Goal: Information Seeking & Learning: Learn about a topic

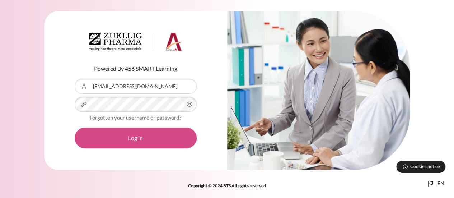
click at [126, 141] on button "Log in" at bounding box center [136, 137] width 122 height 21
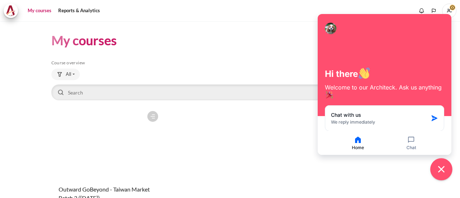
click at [444, 172] on icon "Close chat widget" at bounding box center [441, 169] width 11 height 11
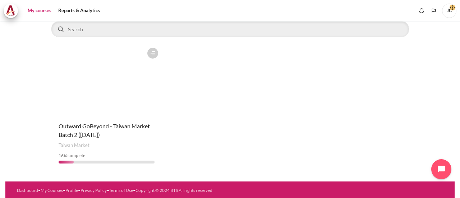
scroll to position [64, 0]
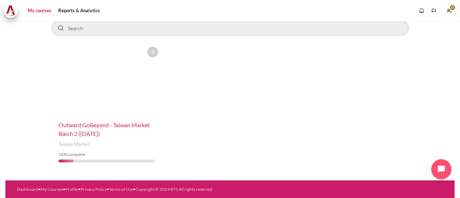
click at [103, 128] on span "Outward GoBeyond - Taiwan Market Batch 2 ([DATE])" at bounding box center [104, 128] width 91 height 15
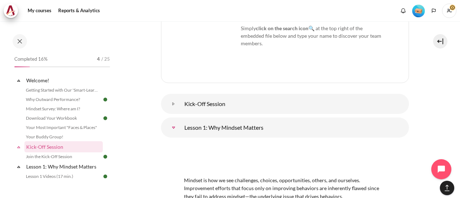
scroll to position [36, 0]
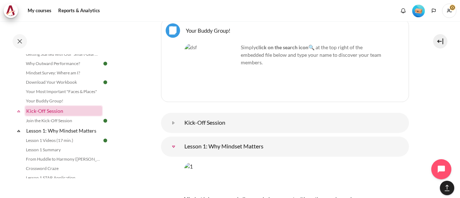
click at [66, 112] on link "Kick-Off Session" at bounding box center [63, 111] width 77 height 10
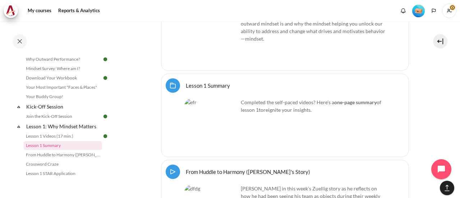
scroll to position [958, 0]
click at [191, 81] on link "Lesson 1 Summary Folder" at bounding box center [208, 84] width 44 height 7
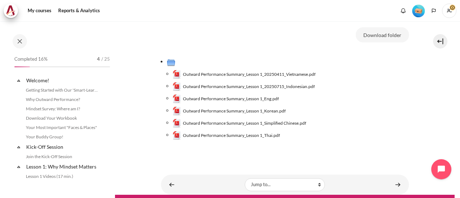
scroll to position [69, 0]
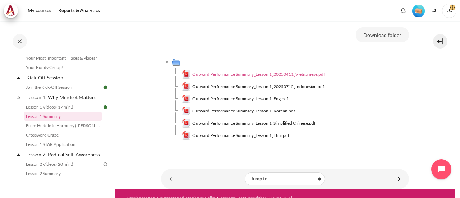
click at [221, 76] on span "Outward Performance Summary_Lesson 1_20250411_Vietnamese.pdf" at bounding box center [258, 74] width 133 height 6
click at [239, 125] on span "Outward Performance Summary_Lesson 1_Simplified Chinese.pdf" at bounding box center [253, 123] width 123 height 6
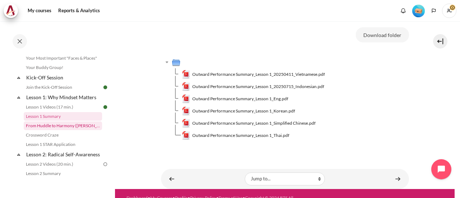
click at [78, 128] on link "From Huddle to Harmony ([PERSON_NAME]'s Story)" at bounding box center [63, 125] width 78 height 9
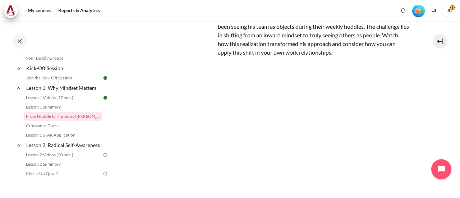
scroll to position [72, 0]
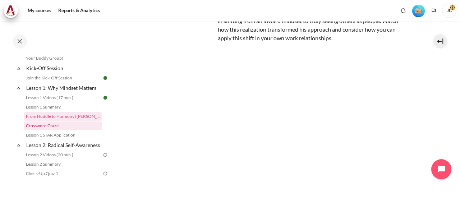
click at [61, 126] on link "Crossword Craze" at bounding box center [63, 125] width 78 height 9
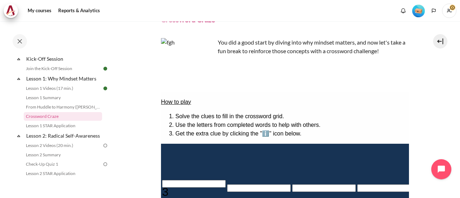
scroll to position [72, 0]
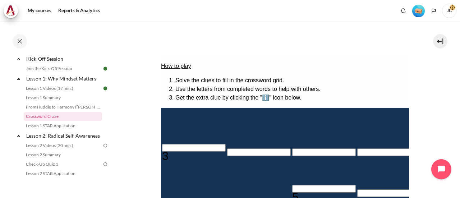
click at [233, 85] on li "Use the letters from completed words to help with others." at bounding box center [291, 89] width 233 height 9
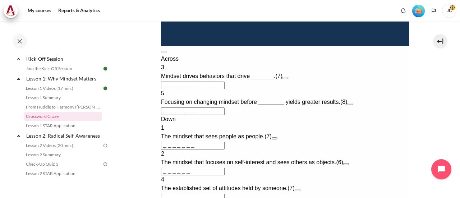
scroll to position [323, 0]
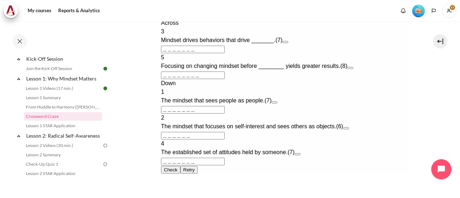
click at [288, 43] on button "Open extra clue for 3 Across. Mindset drives behaviors that drive _______." at bounding box center [285, 42] width 6 height 2
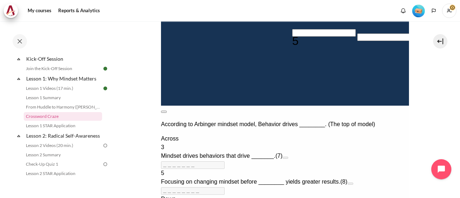
click at [166, 111] on button at bounding box center [164, 112] width 6 height 2
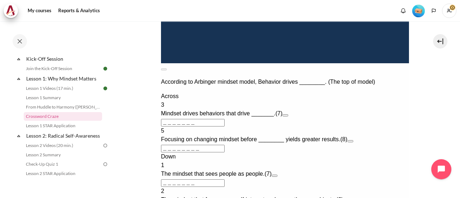
scroll to position [312, 0]
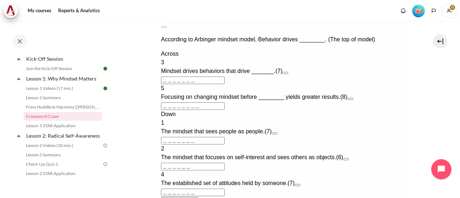
click at [274, 74] on span "Mindset drives behaviors that drive _______." at bounding box center [218, 71] width 114 height 6
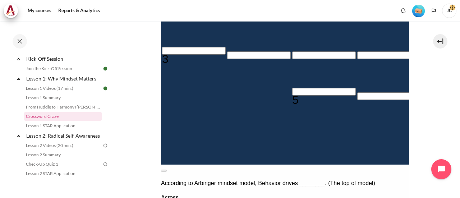
scroll to position [61, 0]
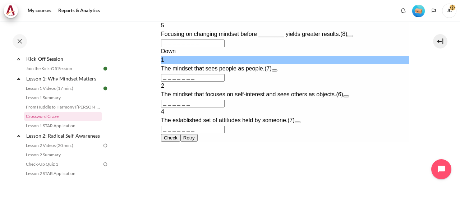
scroll to position [384, 0]
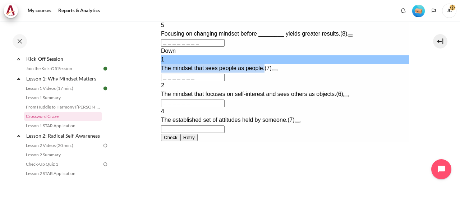
drag, startPoint x: 276, startPoint y: 112, endPoint x: 169, endPoint y: 112, distance: 107.0
click at [169, 73] on div "1 The mindset that sees people as people. (7)" at bounding box center [285, 63] width 248 height 17
copy div "The mindset that sees people as people."
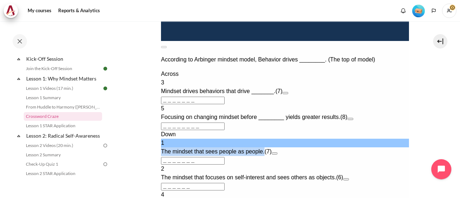
scroll to position [312, 0]
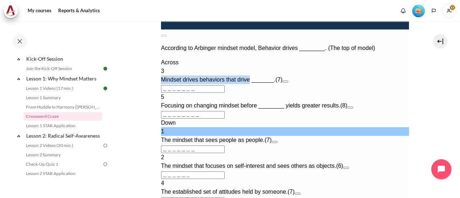
drag, startPoint x: 171, startPoint y: 118, endPoint x: 260, endPoint y: 120, distance: 89.1
click at [260, 84] on div "3 Mindset drives behaviors that drive _______. (7)" at bounding box center [285, 75] width 248 height 17
copy span "Mindset drives behaviors that drive"
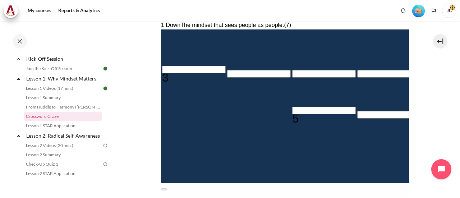
scroll to position [133, 0]
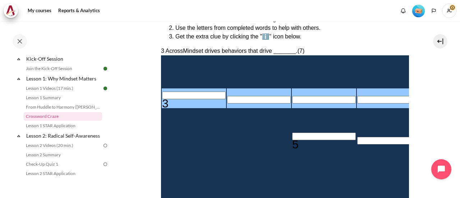
click at [186, 99] on input "Row 3, Column 1. 3 Across. Mindset drives behaviors that drive _______., Letter…" at bounding box center [194, 96] width 64 height 8
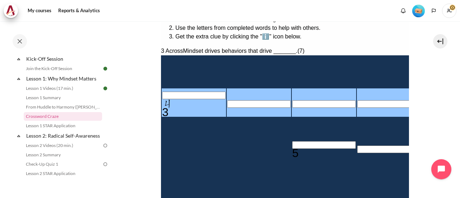
type input "＿＿＿＿＿＿＿"
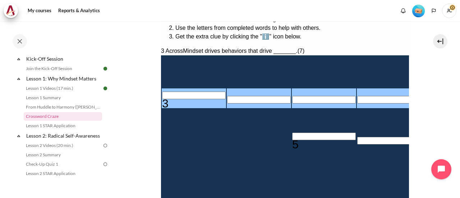
type input "R＿＿＿＿＿＿"
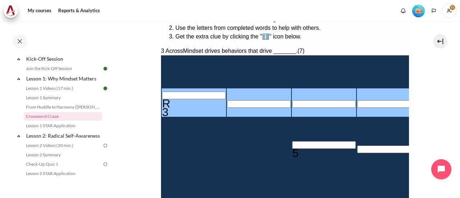
type input "RE＿＿＿＿＿"
type input "RES＿＿＿＿"
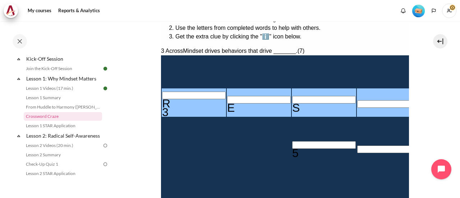
type input "RESU＿＿＿"
type input "RESUL＿＿"
type input "RESULT＿"
type input "＿＿T＿＿＿＿"
type input "RESULTS"
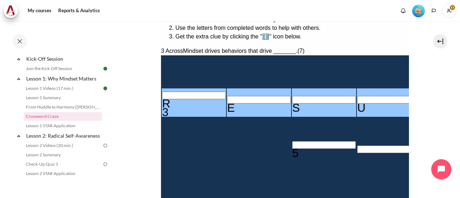
click at [414, 110] on section "My courses OPO TW B2 Lesson 1: Why Mindset Matters Crossword Craze Crossword Cr…" at bounding box center [284, 192] width 339 height 608
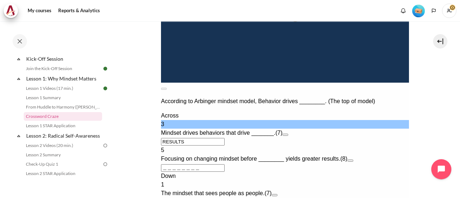
scroll to position [312, 0]
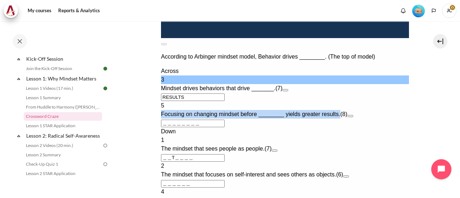
drag, startPoint x: 350, startPoint y: 145, endPoint x: 172, endPoint y: 143, distance: 178.5
click at [172, 117] on span "Focusing on changing mindset before ________ yields greater results." at bounding box center [250, 114] width 179 height 6
copy span "Focusing on changing mindset before ________ yields greater results."
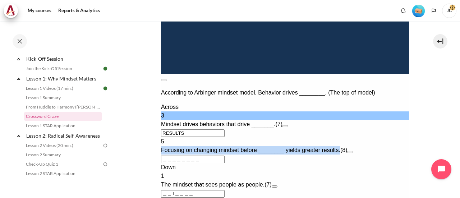
scroll to position [205, 0]
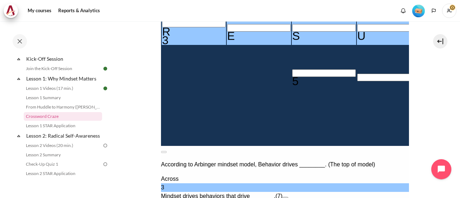
click at [292, 77] on input "Crossword grid. Use arrow keys to navigate and the keyboard to enter characters…" at bounding box center [324, 73] width 64 height 8
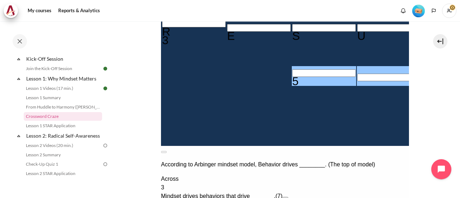
type input "A＿＿＿＿＿＿＿"
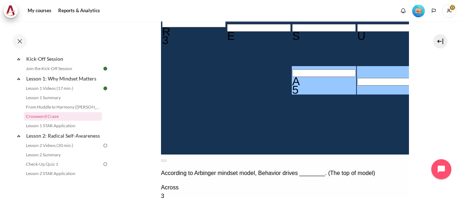
type input "AC＿＿＿＿＿＿"
type input "ACT＿＿＿＿＿"
type input "ACTI＿＿＿＿"
type input "＿＿T＿I＿＿"
type input "ACTIN＿＿＿"
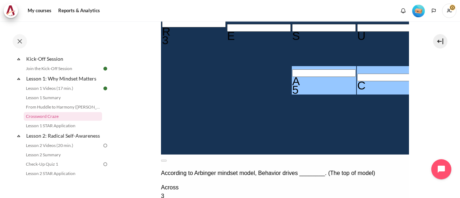
type input "ACTING＿＿"
type input "＿G＿＿＿＿＿"
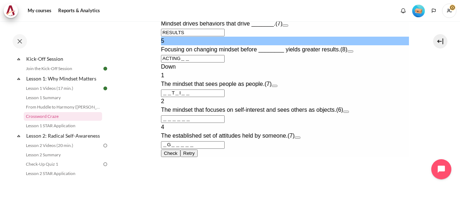
scroll to position [420, 0]
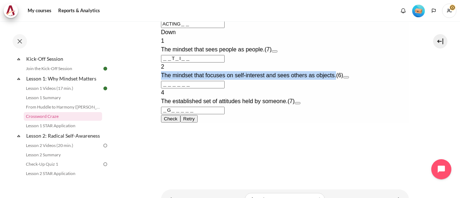
drag, startPoint x: 171, startPoint y: 99, endPoint x: 348, endPoint y: 102, distance: 176.7
click at [348, 80] on div "2 The mindset that focuses on self-interest and sees others as objects. (6)" at bounding box center [285, 70] width 248 height 17
copy span "The mindset that focuses on self-interest and sees others as objects."
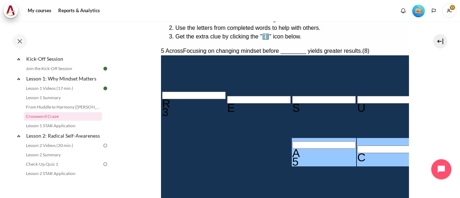
scroll to position [133, 0]
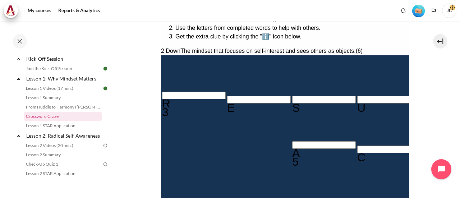
type input "I＿＿＿＿＿"
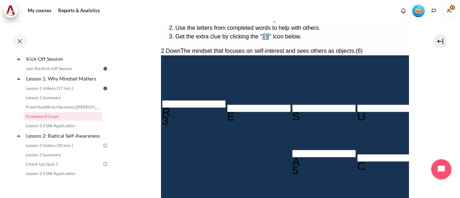
type input "IN＿＿＿＿"
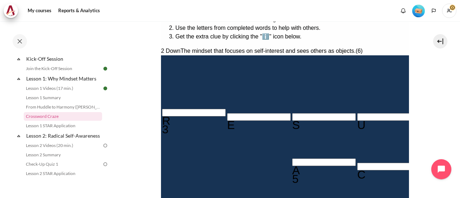
type input "INW＿＿＿"
type input "INWA＿＿"
type input "ACTING＿R"
type input "INWAR＿"
type input "INWARD"
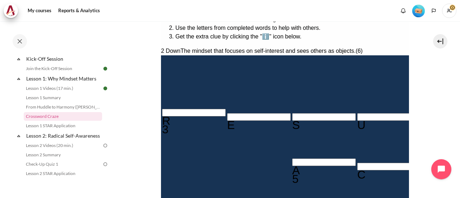
click at [428, 113] on section "My courses OPO TW B2 Lesson 1: Why Mindset Matters Crossword Craze Crossword Cr…" at bounding box center [284, 192] width 339 height 608
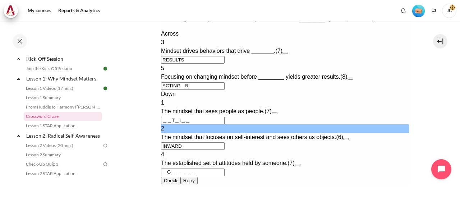
scroll to position [420, 0]
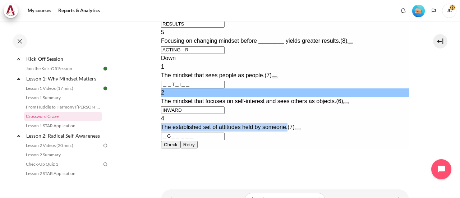
drag, startPoint x: 173, startPoint y: 124, endPoint x: 298, endPoint y: 123, distance: 125.0
click at [287, 124] on span "The established set of attitudes held by someone." at bounding box center [224, 127] width 126 height 6
copy span "The established set of attitudes held by someone."
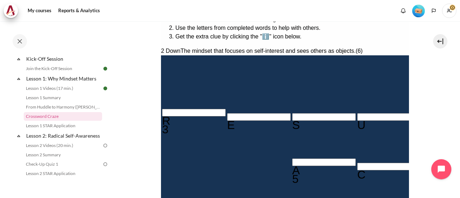
scroll to position [169, 0]
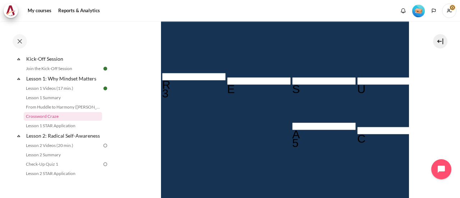
type input "ACTIN＿＿R"
type input "＿＿＿＿＿＿＿"
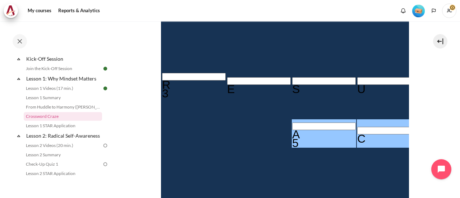
type input "ACT＿＿＿＿R"
type input "＿＿T＿＿＿＿"
click at [422, 127] on input "Row 5, Column 5. 5 Across. Focusing on changing mindset before ________ yields …" at bounding box center [454, 131] width 64 height 8
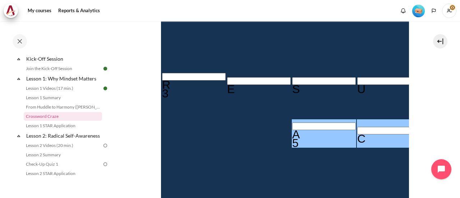
click at [357, 134] on div "C" at bounding box center [389, 138] width 64 height 9
click at [292, 122] on input "Row 5, Column 3. 5 Across. Focusing on changing mindset before ________ yields …" at bounding box center [324, 126] width 64 height 8
type input "＿＿＿＿＿＿＿R"
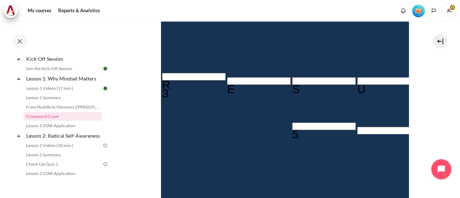
type input "M＿＿＿＿＿＿"
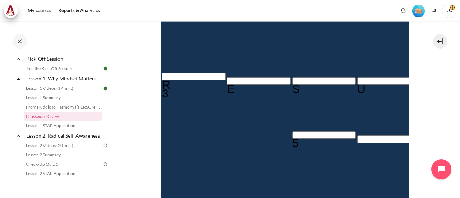
type input "＿＿＿＿＿I＿R"
type input "MI＿＿＿＿＿"
type input "MIN＿＿＿＿"
type input "MIND＿＿＿"
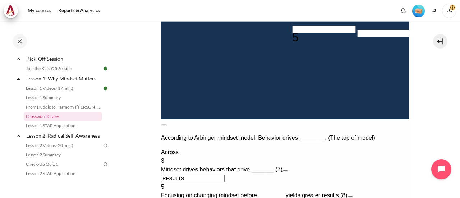
scroll to position [277, 0]
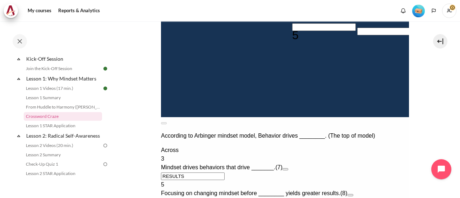
type input "MINDS＿＿"
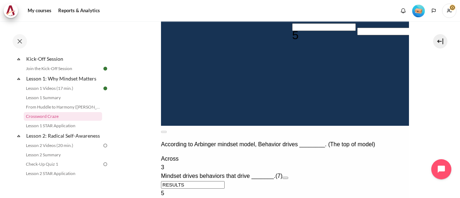
type input "MINDSE＿"
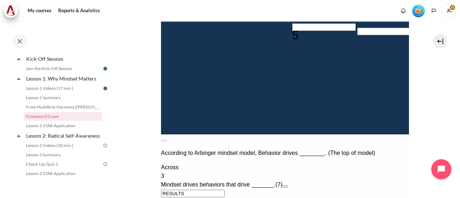
type input "MINDSET"
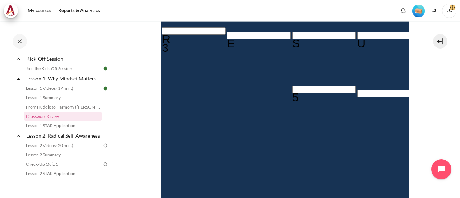
scroll to position [133, 0]
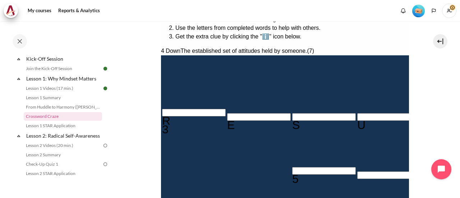
type input "O＿T＿＿＿＿"
type input "OUT＿＿＿＿"
type input "OUTW＿＿＿"
type input "＿＿＿A＿I＿R"
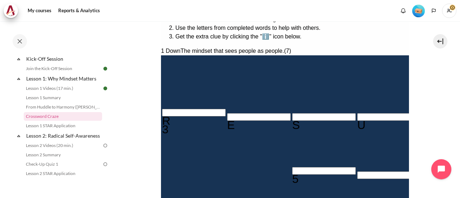
type input "OUTWA＿＿"
type input "OUTWAR＿"
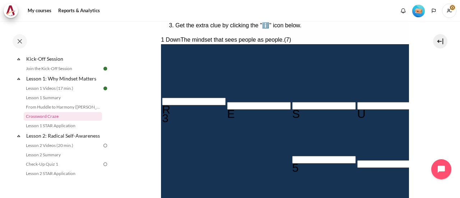
type input "OUTWARD"
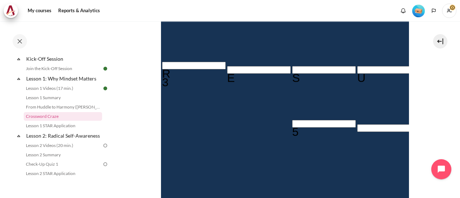
click at [427, 109] on section "My courses OPO TW B2 Lesson 1: Why Mindset Matters Crossword Craze Crossword Cr…" at bounding box center [284, 145] width 339 height 608
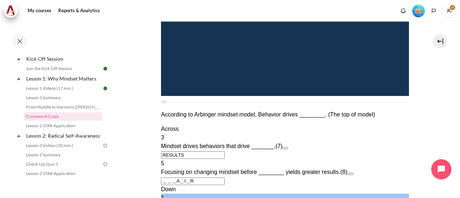
scroll to position [359, 0]
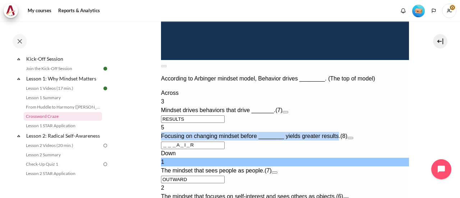
drag, startPoint x: 172, startPoint y: 96, endPoint x: 349, endPoint y: 98, distance: 177.8
click at [340, 133] on span "Focusing on changing mindset before ________ yields greater results." at bounding box center [250, 136] width 179 height 6
copy span "Focusing on changing mindset before ________ yields greater results"
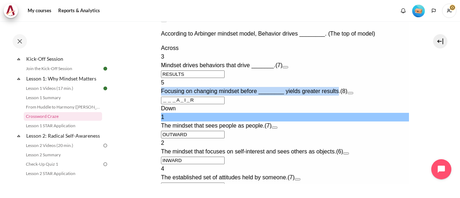
scroll to position [395, 0]
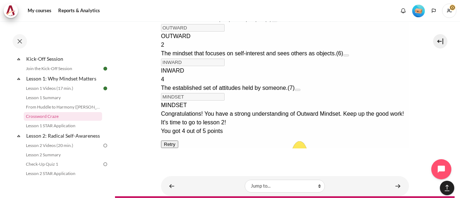
scroll to position [542, 0]
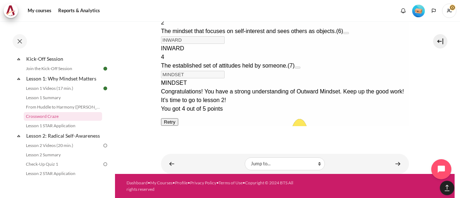
click at [178, 123] on button "Retry Retry the task. Reset all responses and start the task over again." at bounding box center [169, 122] width 17 height 8
type input "＿＿＿＿＿＿＿"
type input "＿＿＿＿＿＿＿＿"
type input "＿＿＿＿＿＿＿"
type input "＿＿＿＿＿＿"
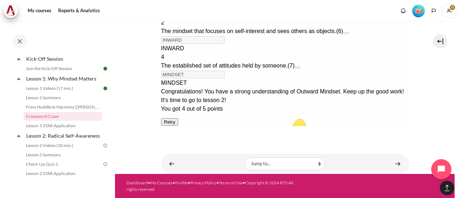
type input "＿＿＿＿＿＿＿"
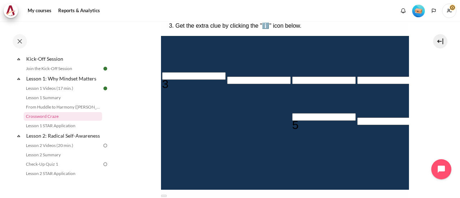
scroll to position [133, 0]
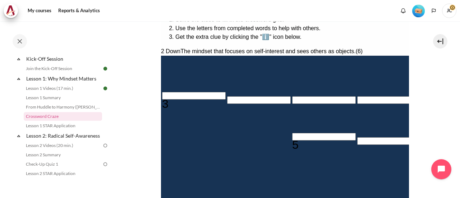
type input "I＿＿＿＿＿"
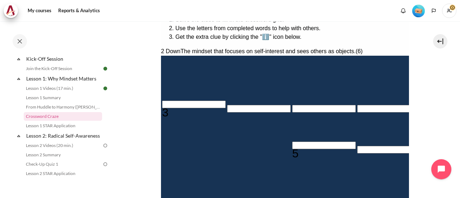
type input "IN＿＿＿＿"
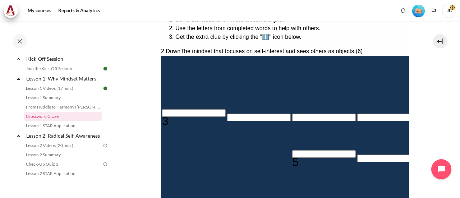
type input "INW＿＿＿"
type input "INWA＿＿"
type input "＿＿＿＿＿＿＿R"
type input "INWAR＿"
type input "INWARD"
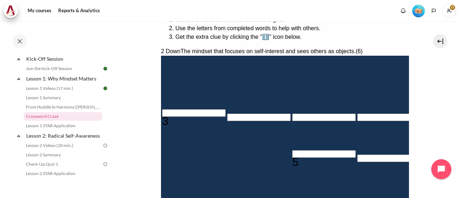
type input "O＿＿＿＿＿＿"
type input "OU＿＿＿＿＿"
type input "＿＿＿＿＿T＿"
type input "OUT＿＿＿＿"
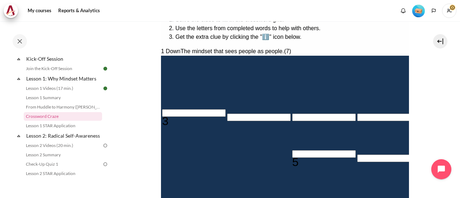
type input "OUTW＿＿＿"
type input "＿＿＿A＿＿＿R"
type input "OUTWA＿＿"
type input "OUTWAR＿"
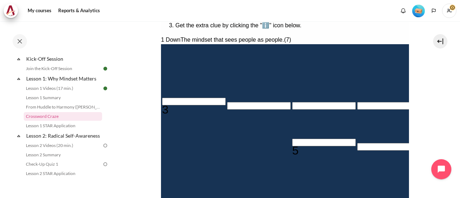
type input "OUTWARD"
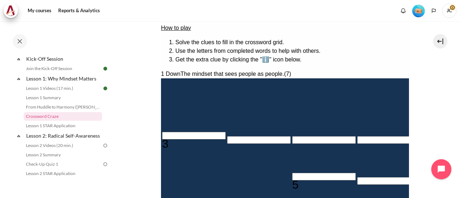
scroll to position [108, 0]
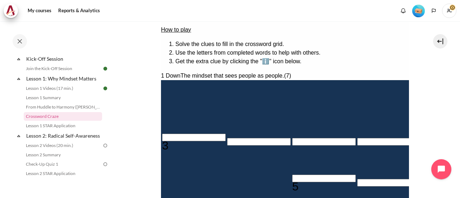
type input "M＿＿＿＿＿＿"
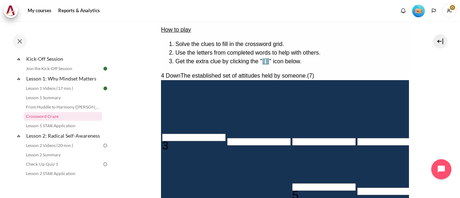
type input "＿＿＿A＿I＿R"
type input "MI＿＿＿＿＿"
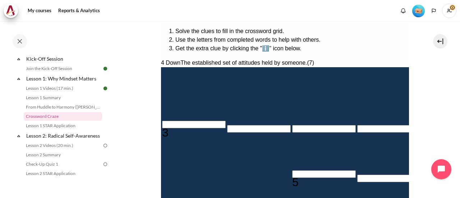
type input "MIN＿＿＿＿"
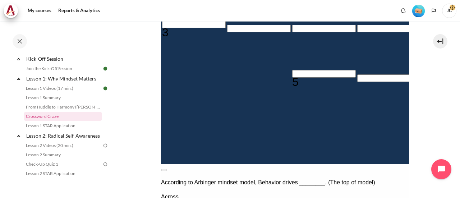
type input "MIND＿＿＿"
type input "MINDS＿＿"
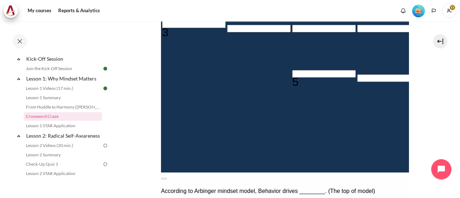
type input "MINDSE＿"
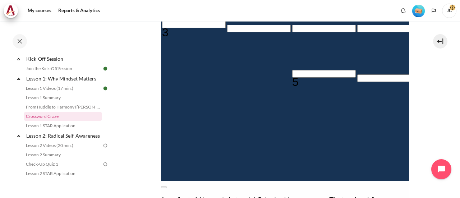
type input "MINDSET"
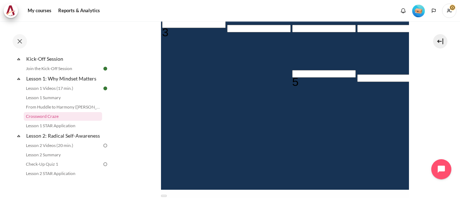
scroll to position [149, 0]
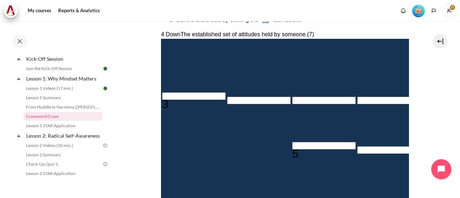
click at [186, 93] on input "Row 3, Column 1. 3 Across. Mindset drives behaviors that drive _______., Letter…" at bounding box center [194, 96] width 64 height 8
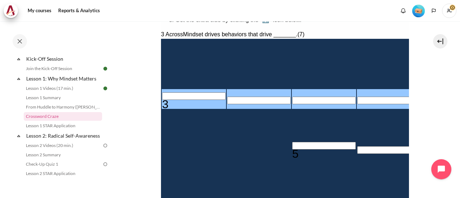
type input "R＿＿＿＿T＿"
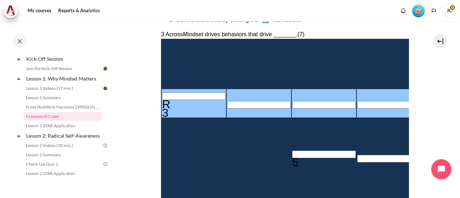
type input "RE＿＿＿T＿"
type input "RES＿＿T＿"
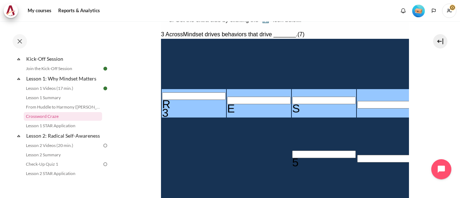
type input "RESL＿T＿"
type input "RESLUT＿"
type input "RESLUTS"
click at [292, 150] on input "Row 5, Column 3. 5 Across. Focusing on changing mindset before ________ yields …" at bounding box center [324, 154] width 64 height 8
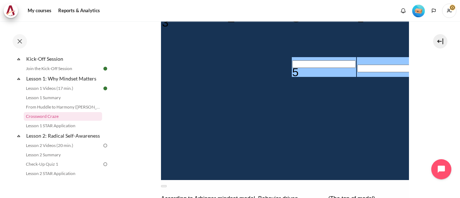
scroll to position [204, 0]
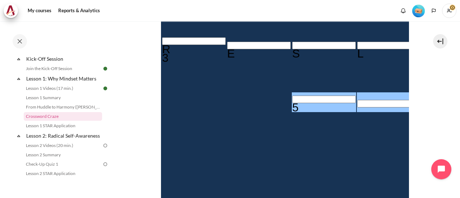
type input "ㄖ＿＿A＿I＿R"
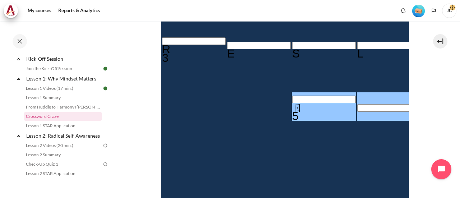
type input "B＿＿A＿I＿R"
type input "BE＿A＿I＿R"
type input "BEHA＿I＿R"
type input "BEHAVI＿R"
type input "BEHAVIOR"
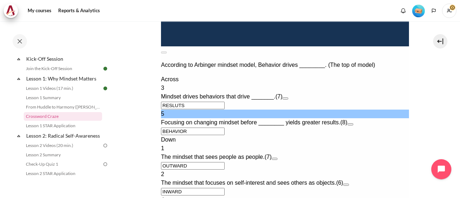
scroll to position [384, 0]
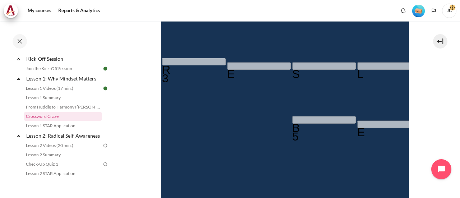
scroll to position [133, 0]
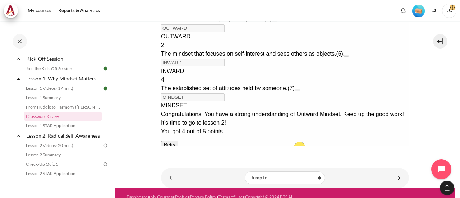
click at [178, 141] on button "Retry Retry the task. Reset all responses and start the task over again." at bounding box center [169, 145] width 17 height 8
type input "＿＿＿＿＿＿＿"
type input "＿＿＿＿＿＿＿＿"
type input "＿＿＿＿＿＿＿"
type input "＿＿＿＿＿＿"
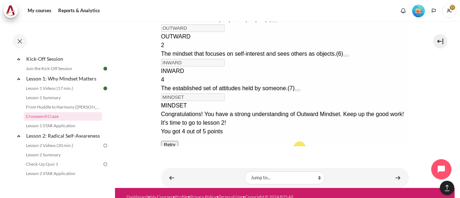
type input "＿＿＿＿＿＿＿"
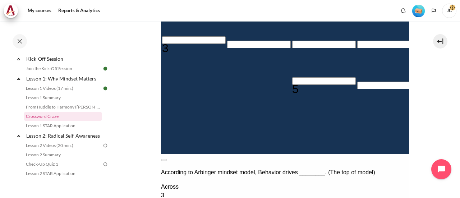
scroll to position [168, 0]
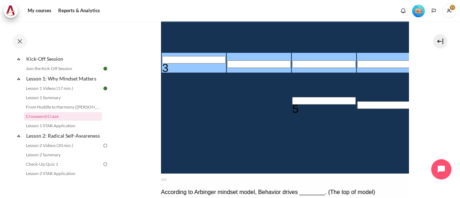
click at [184, 64] on input "Row 3, Column 1. 3 Across. Mindset drives behaviors that drive _______., Letter…" at bounding box center [194, 60] width 64 height 8
type input "R＿＿＿＿＿＿"
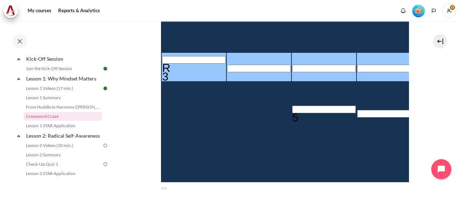
type input "RE＿＿＿＿＿"
type input "REㄋ＿＿＿＿"
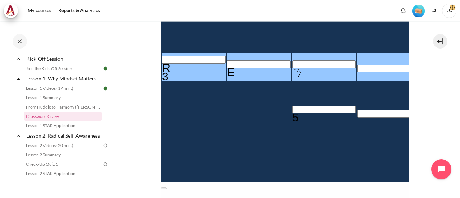
type input "REㄋㄧ＿＿＿"
type input "REㄋㄧㄠ＿＿"
type input "REㄋㄧㄠㄔ＿"
type input "＿＿ㄔ＿＿＿＿"
type input "REㄋㄧㄠ＿＿"
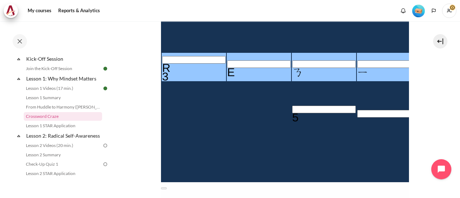
type input "＿＿＿＿＿＿＿"
type input "REㄋ＿＿＿＿"
type input "RES＿＿＿＿"
type input "RESU＿＿＿"
type input "RESUL＿＿"
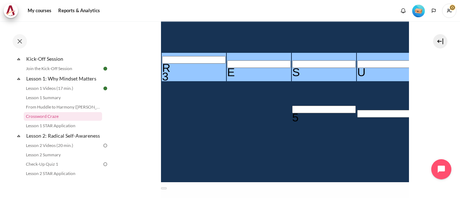
type input "RESULT＿"
type input "＿＿T＿＿＿＿"
type input "RESULTS"
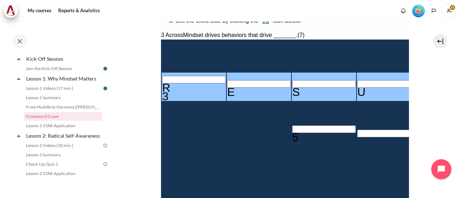
scroll to position [133, 0]
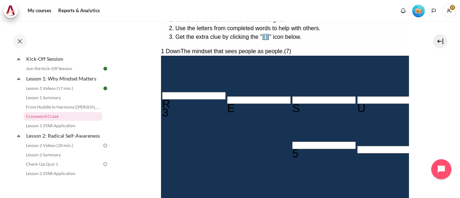
type input "O＿T＿＿＿＿"
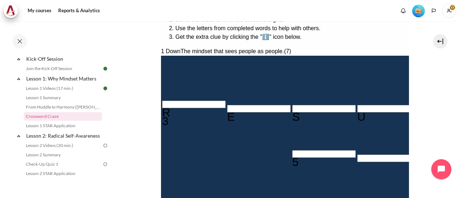
type input "OUT＿＿＿＿"
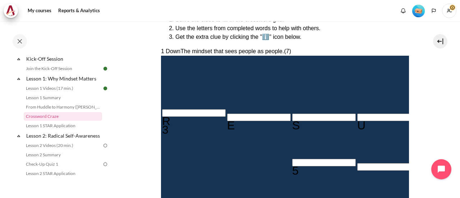
type input "OUTW＿＿＿"
type input "＿＿＿A＿＿＿＿"
type input "OUTWA＿＿"
type input "OUTWAR＿"
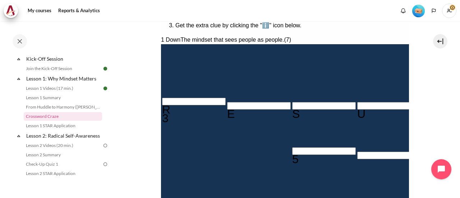
type input "OUTWARD"
type input "I＿＿＿＿＿"
type input "IN＿＿＿＿"
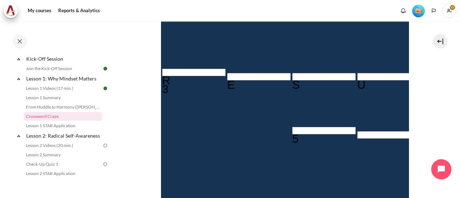
scroll to position [172, 0]
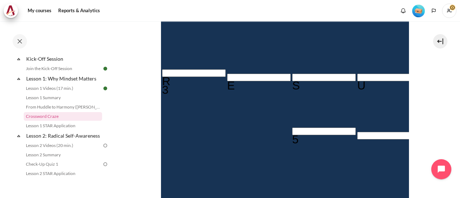
click at [292, 127] on input "Row 5, Column 3. 5 Across. Focusing on changing mindset before ________ yields …" at bounding box center [324, 131] width 64 height 8
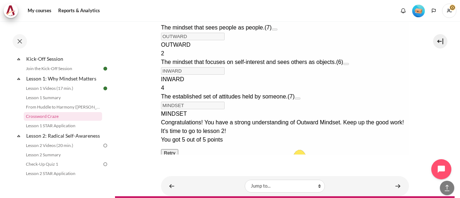
scroll to position [542, 0]
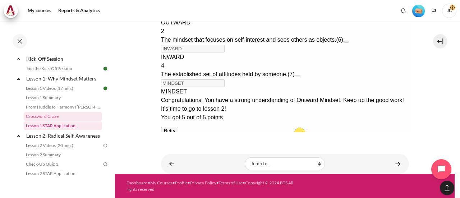
click at [53, 129] on link "Lesson 1 STAR Application" at bounding box center [63, 125] width 78 height 9
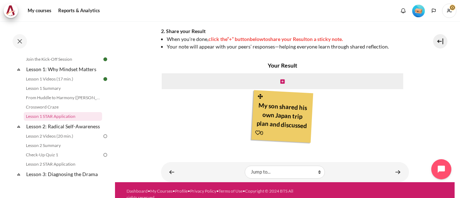
scroll to position [251, 0]
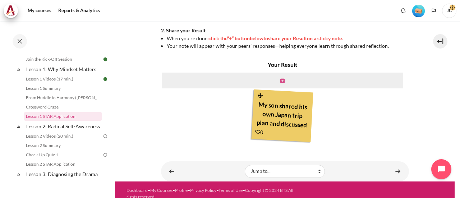
click at [281, 83] on icon "Content" at bounding box center [282, 80] width 4 height 5
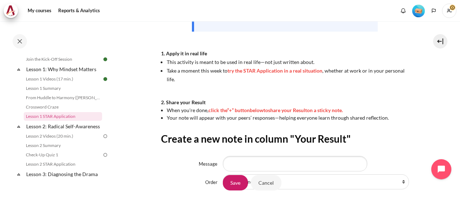
scroll to position [251, 0]
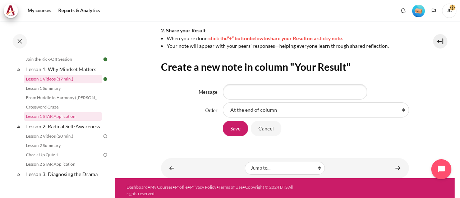
click at [68, 79] on link "Lesson 1 Videos (17 min.)" at bounding box center [63, 79] width 78 height 9
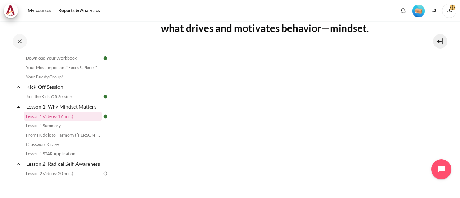
scroll to position [215, 0]
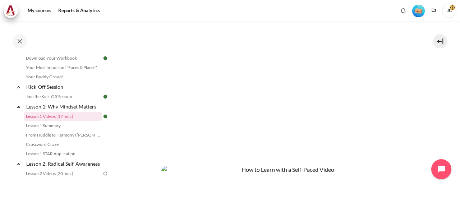
click at [342, 158] on p "Content" at bounding box center [285, 158] width 248 height 9
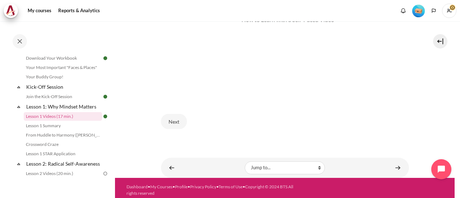
scroll to position [366, 0]
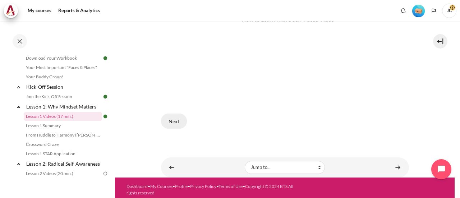
click at [178, 121] on button "Next" at bounding box center [174, 120] width 26 height 15
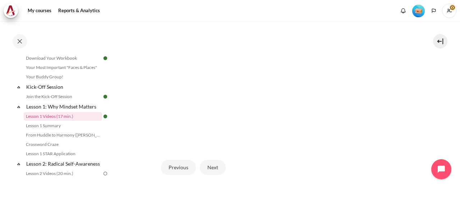
scroll to position [242, 0]
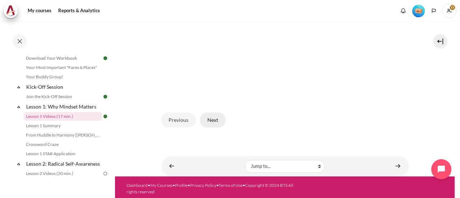
click at [214, 122] on button "Next" at bounding box center [213, 119] width 26 height 15
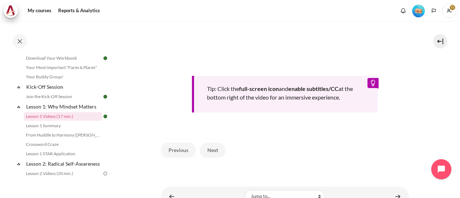
scroll to position [352, 0]
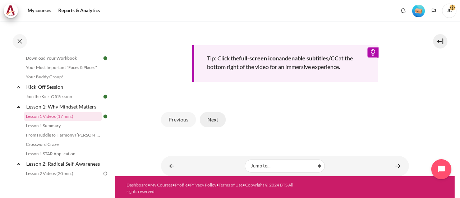
click at [221, 119] on button "Next" at bounding box center [213, 119] width 26 height 15
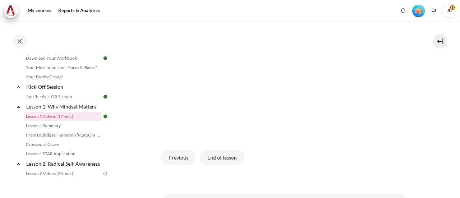
scroll to position [215, 0]
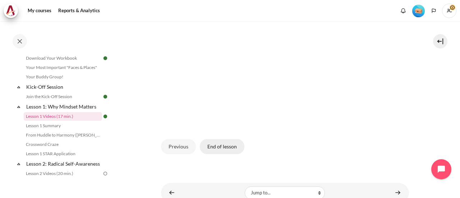
click at [226, 142] on button "End of lesson" at bounding box center [222, 146] width 45 height 15
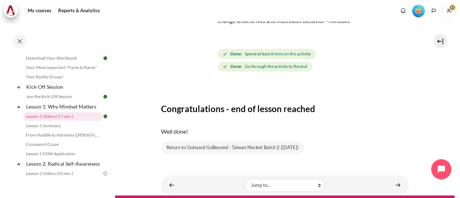
scroll to position [96, 0]
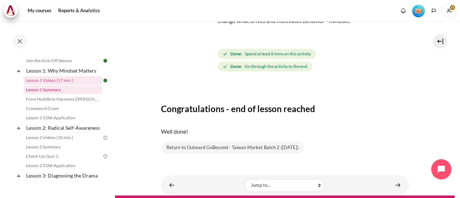
click at [60, 93] on link "Lesson 1 Summary" at bounding box center [63, 89] width 78 height 9
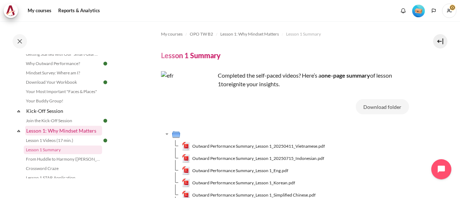
scroll to position [72, 0]
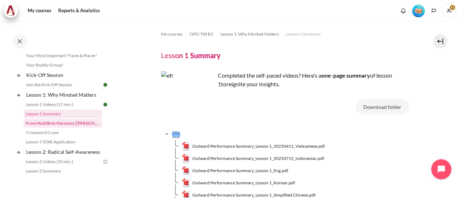
click at [66, 125] on link "From Huddle to Harmony ([PERSON_NAME]'s Story)" at bounding box center [63, 123] width 78 height 9
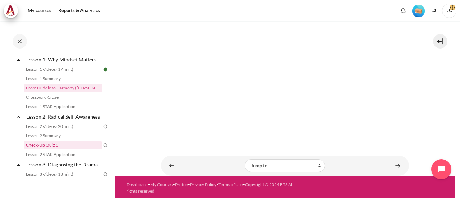
scroll to position [108, 0]
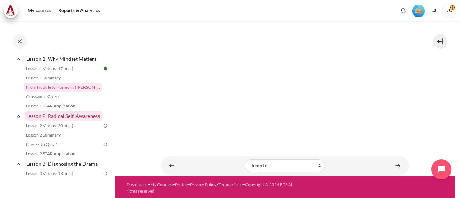
click at [77, 121] on link "Lesson 2: Radical Self-Awareness" at bounding box center [63, 116] width 77 height 10
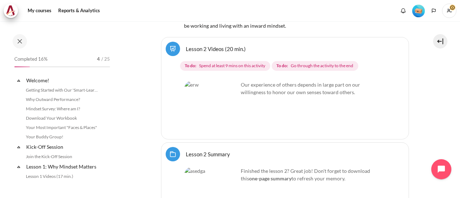
scroll to position [135, 0]
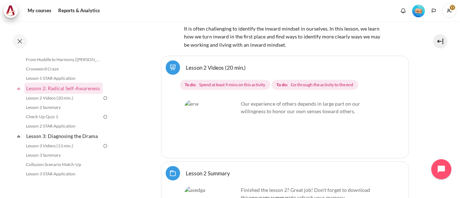
click at [248, 100] on p "Our experience of others depends in large part on our willingness to honor our …" at bounding box center [284, 107] width 201 height 15
click at [210, 64] on link "Lesson 2 Videos (20 min.)" at bounding box center [216, 67] width 60 height 7
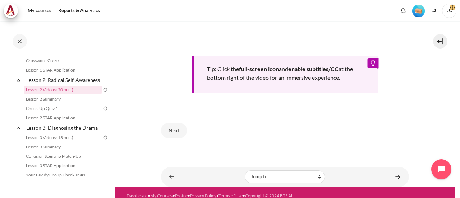
scroll to position [320, 0]
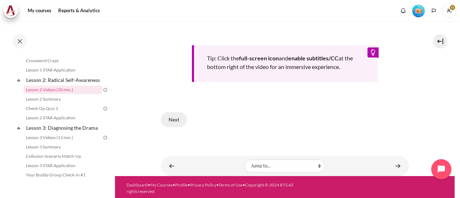
click at [170, 118] on button "Next" at bounding box center [174, 119] width 26 height 15
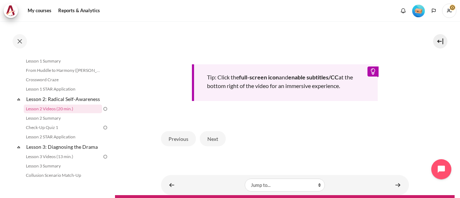
scroll to position [323, 0]
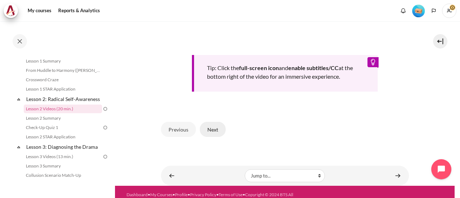
click at [210, 137] on button "Next" at bounding box center [213, 129] width 26 height 15
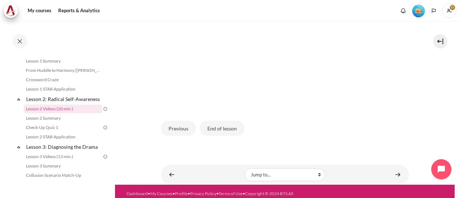
scroll to position [215, 0]
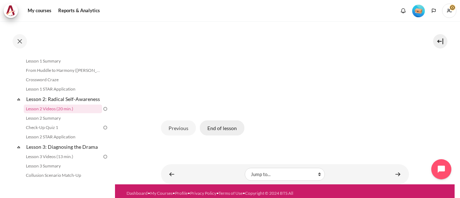
click at [219, 135] on button "End of lesson" at bounding box center [222, 127] width 45 height 15
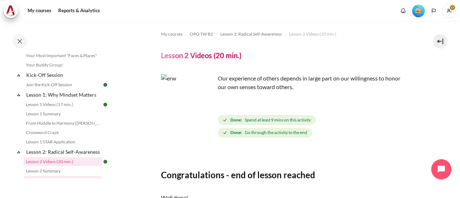
scroll to position [180, 0]
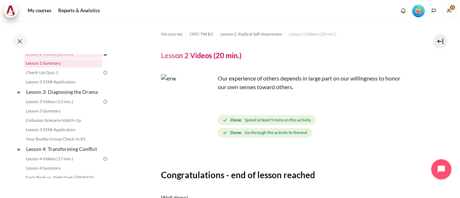
click at [75, 68] on link "Lesson 2 Summary" at bounding box center [63, 63] width 78 height 9
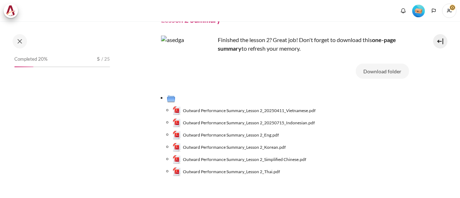
scroll to position [134, 0]
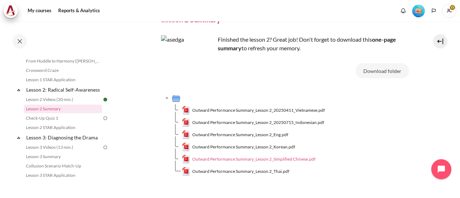
click at [271, 158] on span "Outward Performance Summary_Lesson 2_Simplified Chinese.pdf" at bounding box center [253, 159] width 123 height 6
